Goal: Transaction & Acquisition: Purchase product/service

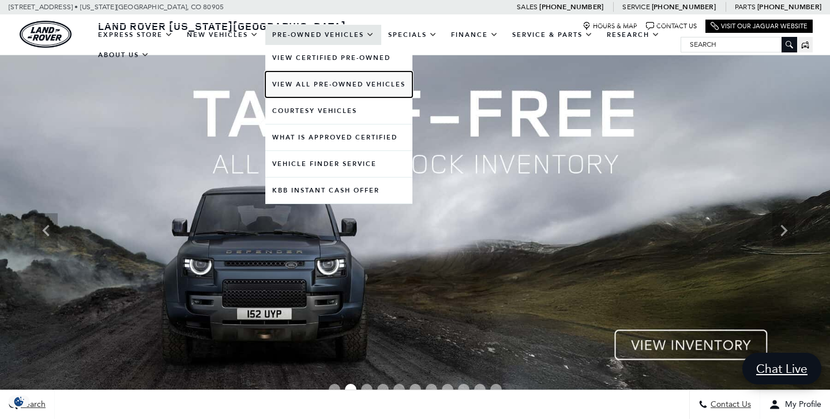
click at [347, 83] on link "View All Pre-Owned Vehicles" at bounding box center [338, 85] width 147 height 26
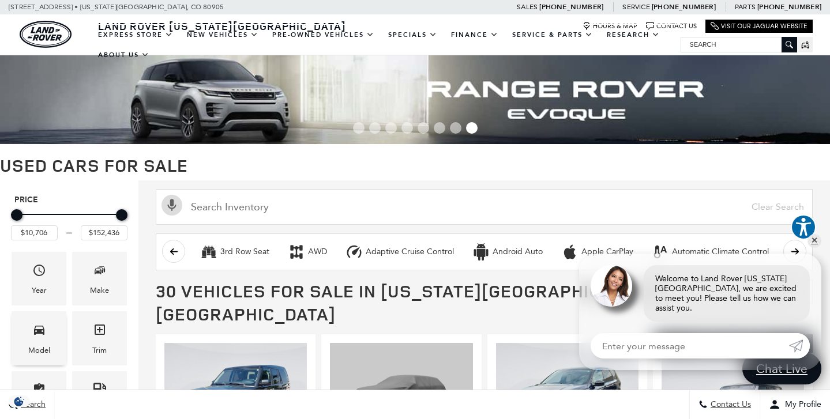
click at [33, 327] on icon "Model" at bounding box center [39, 330] width 14 height 14
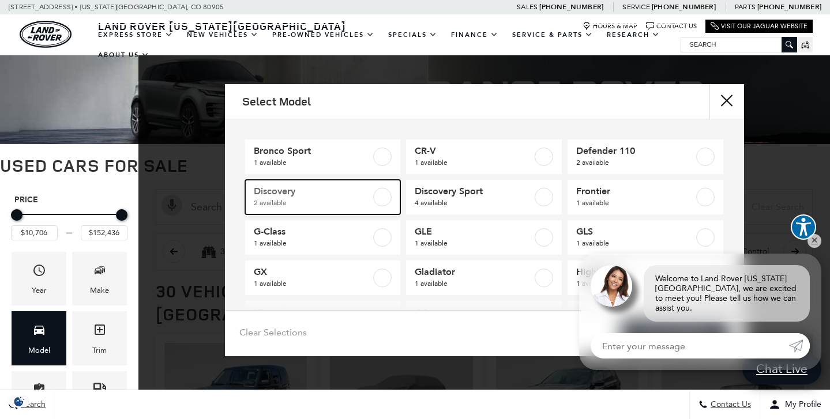
click at [387, 194] on label at bounding box center [382, 197] width 18 height 18
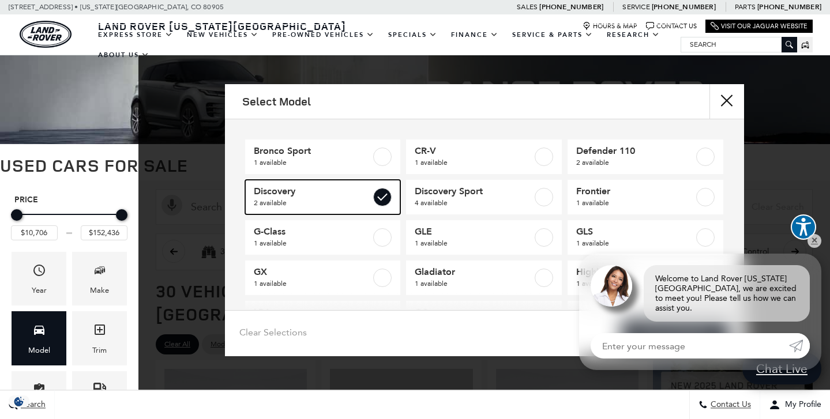
type input "$43,802"
type input "$55,322"
checkbox input "true"
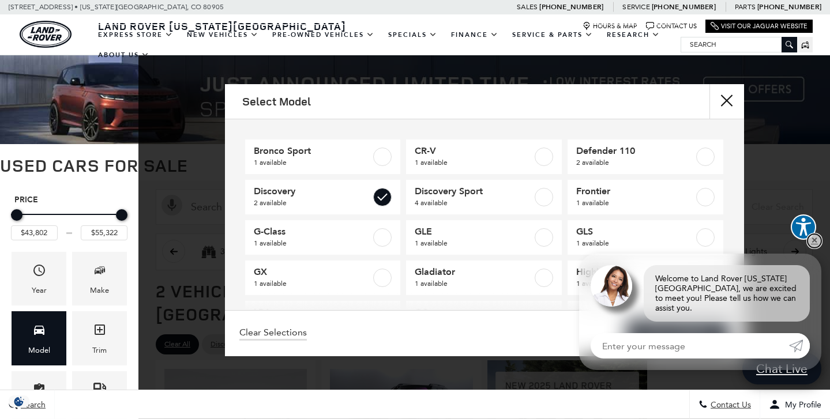
click at [816, 248] on link "✕" at bounding box center [815, 241] width 14 height 14
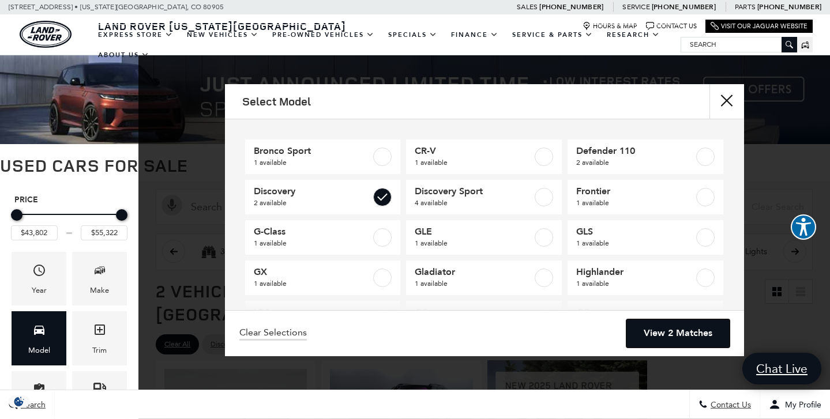
click at [688, 334] on link "View 2 Matches" at bounding box center [678, 334] width 103 height 28
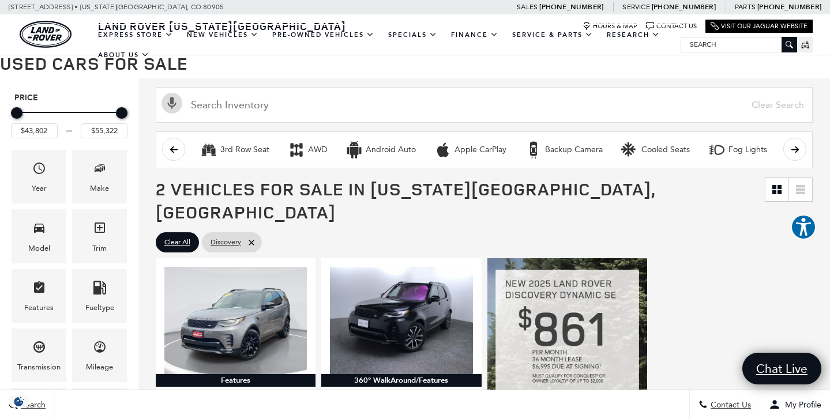
scroll to position [129, 0]
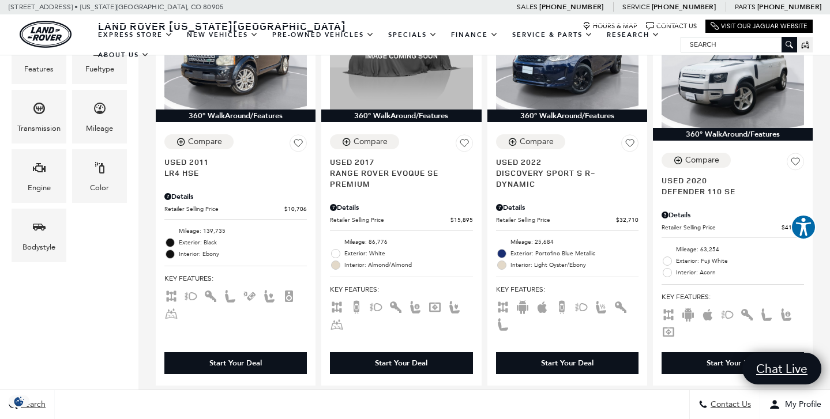
scroll to position [335, 0]
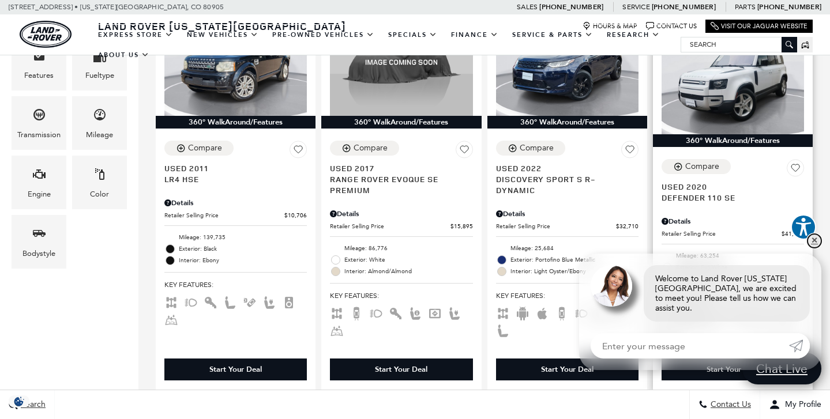
drag, startPoint x: 816, startPoint y: 248, endPoint x: 789, endPoint y: 243, distance: 28.1
click at [816, 248] on link "✕" at bounding box center [815, 241] width 14 height 14
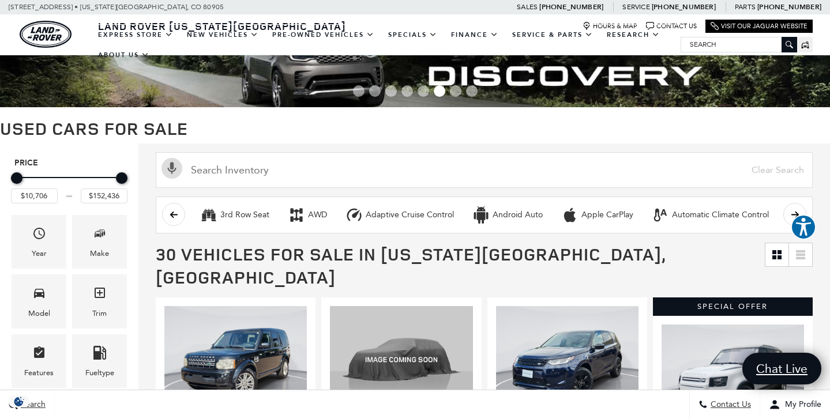
scroll to position [0, 0]
